Goal: Information Seeking & Learning: Check status

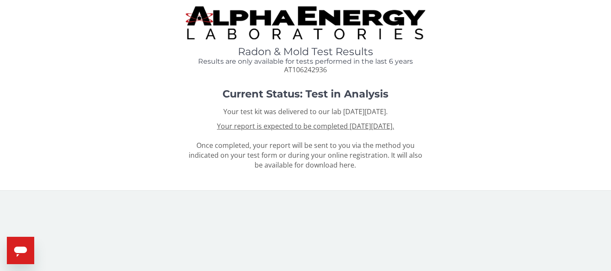
click at [312, 122] on u "Your report is expected to be completed [DATE][DATE]." at bounding box center [305, 126] width 177 height 9
click at [308, 126] on u "Your report is expected to be completed [DATE][DATE]." at bounding box center [305, 126] width 177 height 9
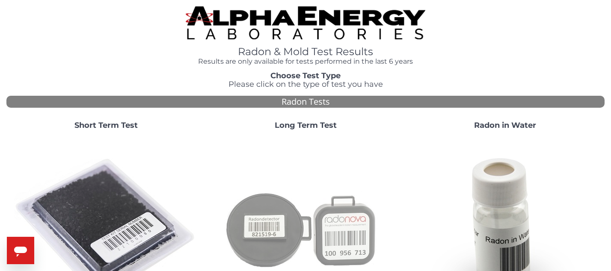
click at [353, 241] on img at bounding box center [306, 229] width 184 height 184
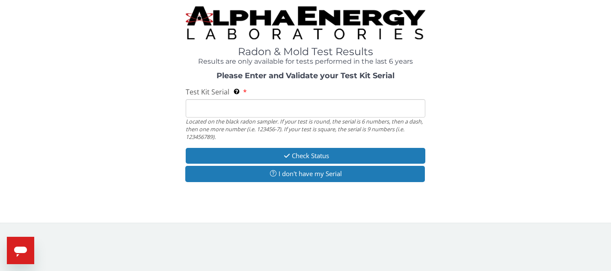
click at [264, 105] on input "Test Kit Serial Located on the black radon sampler. If your test is round, the …" at bounding box center [305, 108] width 239 height 18
type input "AT106242936"
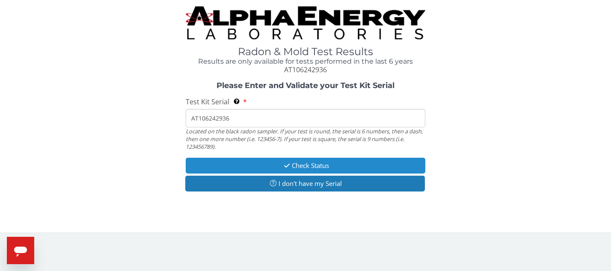
click at [294, 163] on button "Check Status" at bounding box center [305, 166] width 239 height 16
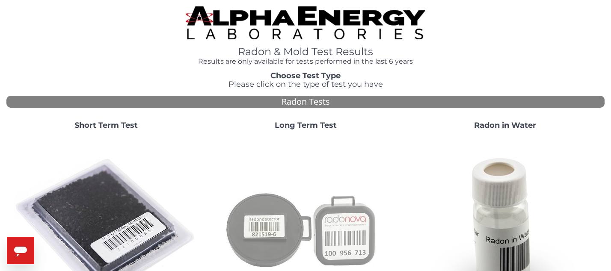
click at [338, 221] on img at bounding box center [306, 229] width 184 height 184
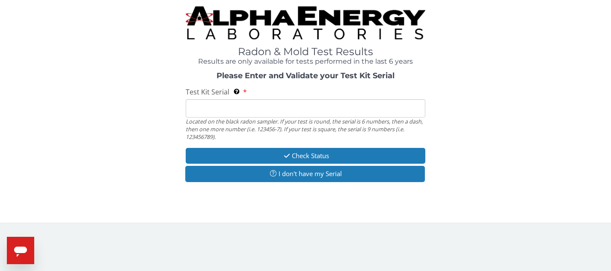
click at [302, 114] on input "Test Kit Serial Located on the black radon sampler. If your test is round, the …" at bounding box center [305, 108] width 239 height 18
type input "AT106245152"
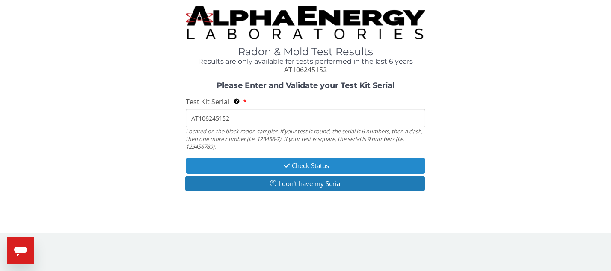
click at [289, 167] on icon "button" at bounding box center [287, 166] width 10 height 6
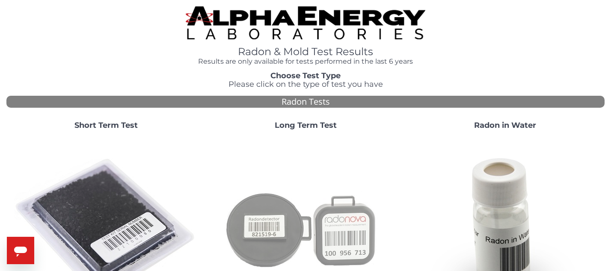
click at [282, 199] on img at bounding box center [306, 229] width 184 height 184
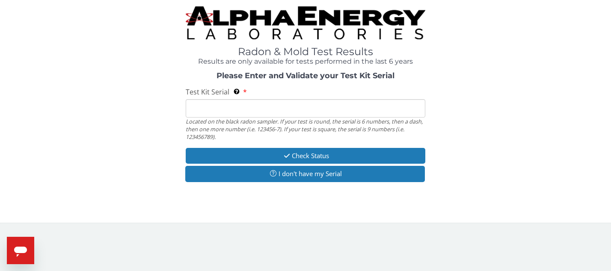
click at [291, 107] on input "Test Kit Serial Located on the black radon sampler. If your test is round, the …" at bounding box center [305, 108] width 239 height 18
type input "AT106270507"
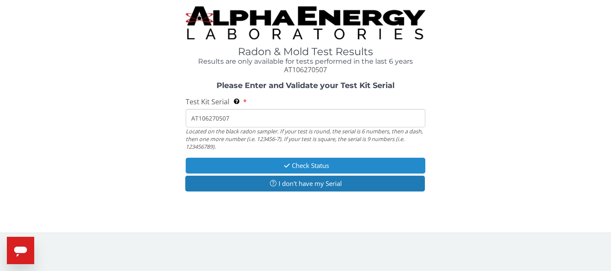
click at [273, 163] on button "Check Status" at bounding box center [305, 166] width 239 height 16
